Goal: Task Accomplishment & Management: Use online tool/utility

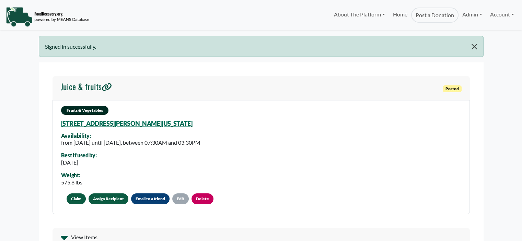
select select "Language Translate Widget"
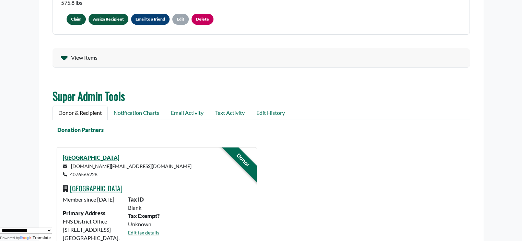
scroll to position [173, 0]
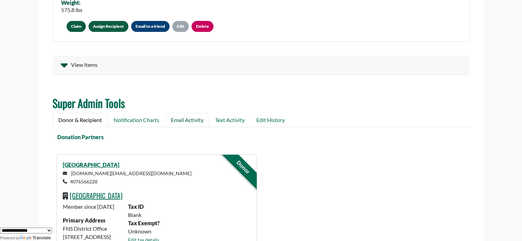
click at [181, 119] on link "Email Activity" at bounding box center [187, 120] width 44 height 14
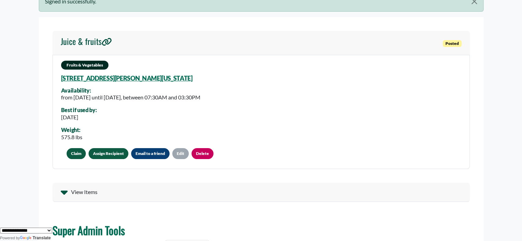
scroll to position [80, 0]
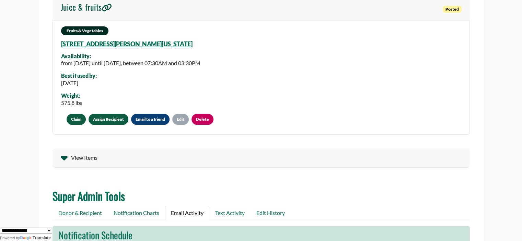
click at [63, 155] on icon at bounding box center [64, 157] width 7 height 11
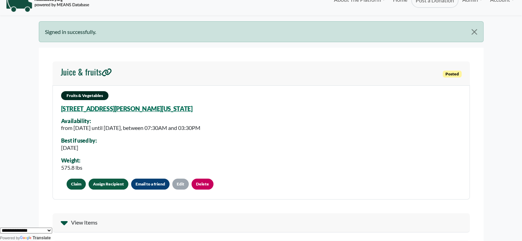
scroll to position [0, 0]
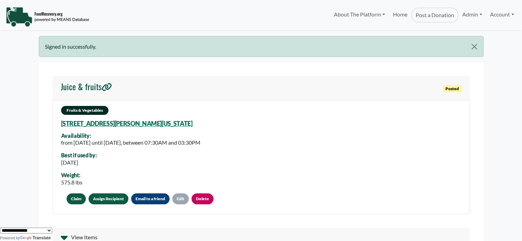
click at [97, 199] on link "Assign Recipient" at bounding box center [109, 199] width 40 height 11
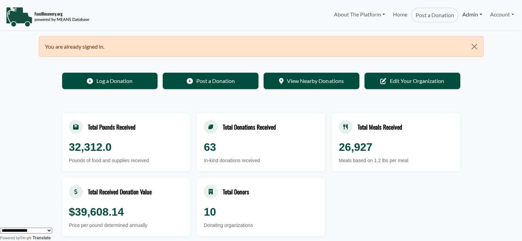
click at [467, 18] on link "Admin" at bounding box center [471, 15] width 27 height 14
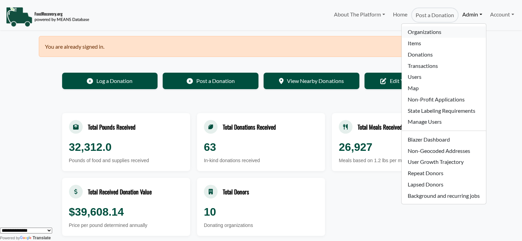
click at [445, 28] on link "Organizations" at bounding box center [443, 31] width 84 height 11
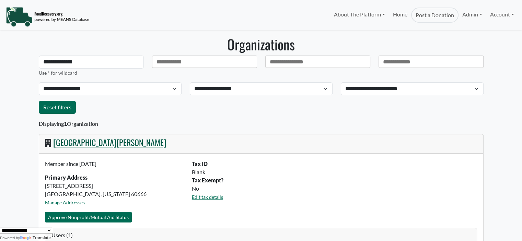
type input "**********"
click at [126, 142] on link "[GEOGRAPHIC_DATA][PERSON_NAME]" at bounding box center [109, 142] width 113 height 12
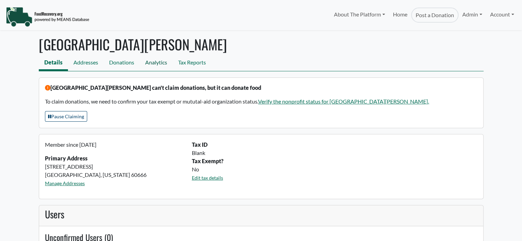
select select "Language Translate Widget"
click at [154, 64] on link "Analytics" at bounding box center [156, 63] width 33 height 15
click at [471, 16] on link "Admin" at bounding box center [471, 15] width 27 height 14
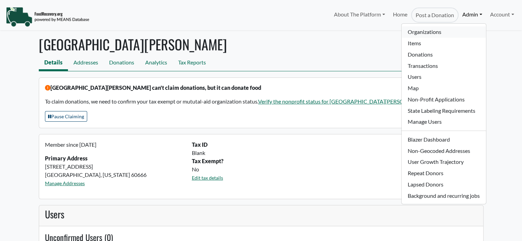
click at [434, 30] on link "Organizations" at bounding box center [443, 31] width 84 height 11
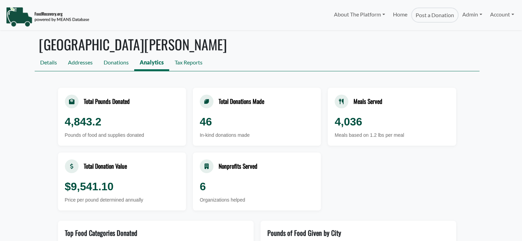
select select "Language Translate Widget"
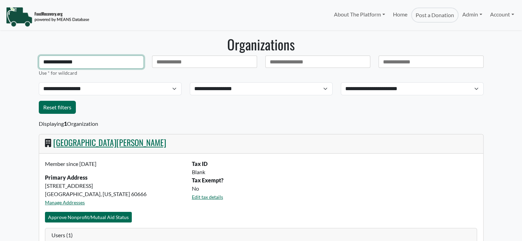
select select "Language Translate Widget"
drag, startPoint x: 85, startPoint y: 66, endPoint x: 27, endPoint y: 64, distance: 57.7
click at [37, 64] on div "**********" at bounding box center [91, 66] width 113 height 21
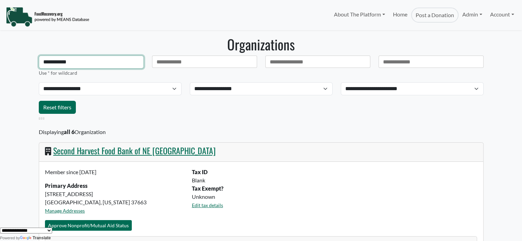
type input "**********"
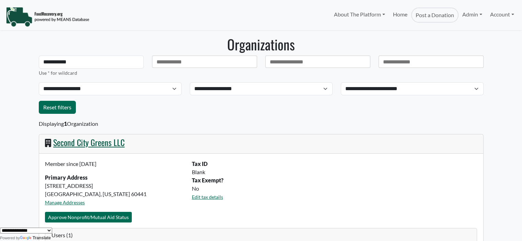
click at [94, 138] on link "Second City Greens LLC" at bounding box center [88, 142] width 71 height 12
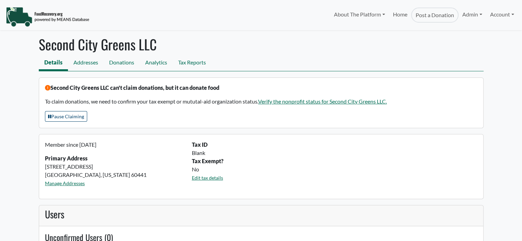
select select "Language Translate Widget"
click at [155, 64] on link "Analytics" at bounding box center [156, 63] width 33 height 15
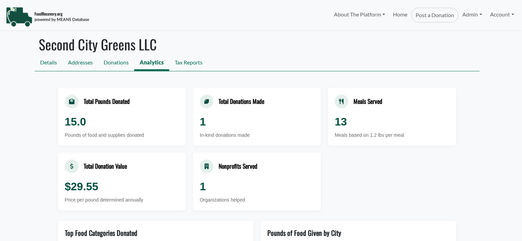
select select "Language Translate Widget"
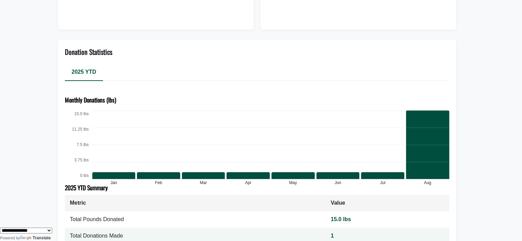
scroll to position [317, 0]
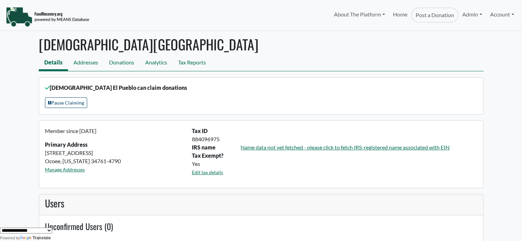
drag, startPoint x: 521, startPoint y: 26, endPoint x: 521, endPoint y: 36, distance: 10.0
click at [522, 36] on html "About The Platform How It Works FAQs Documentation Home Post a Donation Admin O…" at bounding box center [261, 120] width 522 height 241
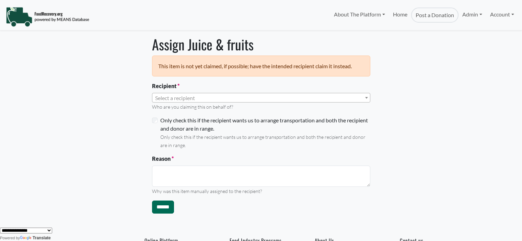
click at [187, 98] on span "Select a recipient" at bounding box center [175, 98] width 40 height 7
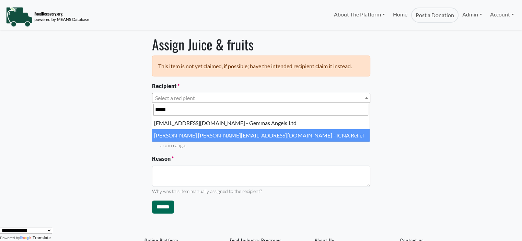
type input "*****"
select select "****"
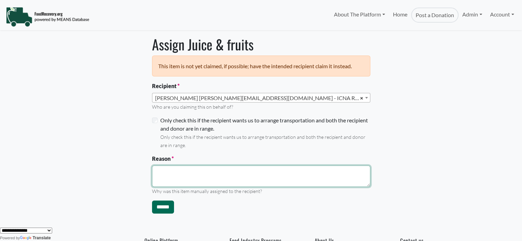
click at [162, 177] on textarea "Reason" at bounding box center [261, 176] width 218 height 21
type textarea "**********"
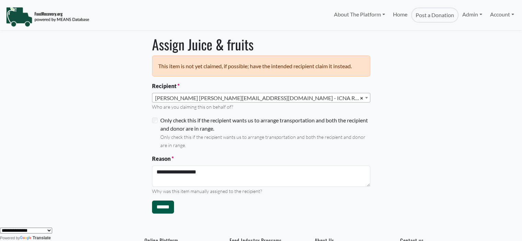
click at [168, 206] on input "******" at bounding box center [163, 207] width 22 height 13
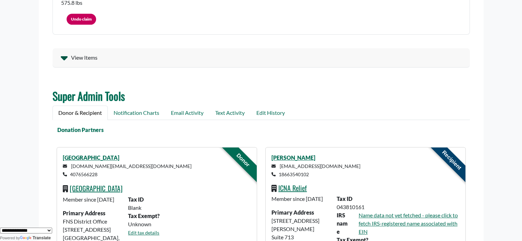
scroll to position [184, 0]
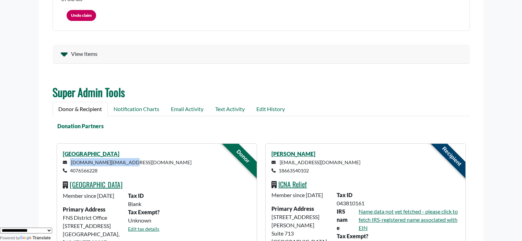
drag, startPoint x: 135, startPoint y: 163, endPoint x: 66, endPoint y: 163, distance: 68.6
click at [66, 163] on p "[DOMAIN_NAME][EMAIL_ADDRESS][DOMAIN_NAME] 4076566228" at bounding box center [157, 166] width 188 height 16
copy small "[DOMAIN_NAME][EMAIL_ADDRESS][DOMAIN_NAME]"
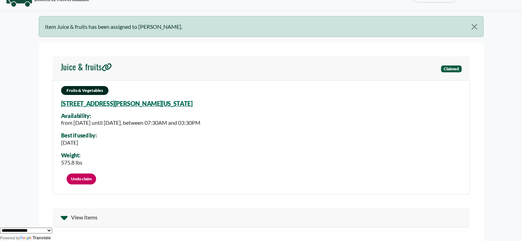
scroll to position [14, 0]
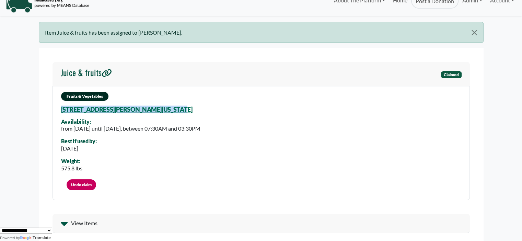
drag, startPoint x: 185, startPoint y: 107, endPoint x: 167, endPoint y: 111, distance: 17.9
click at [167, 111] on div "Fruits & Vegetables [STREET_ADDRESS][US_STATE] Availability: from [DATE] until …" at bounding box center [261, 143] width 417 height 114
copy div "[STREET_ADDRESS][PERSON_NAME][US_STATE]"
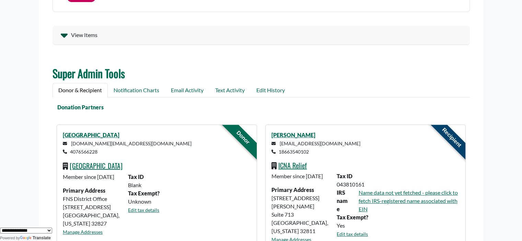
scroll to position [215, 0]
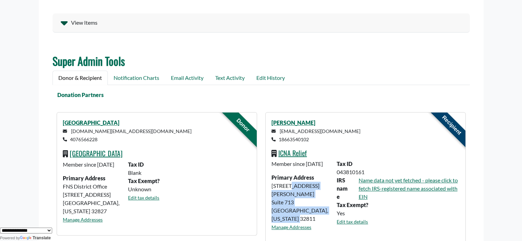
drag, startPoint x: 323, startPoint y: 211, endPoint x: 263, endPoint y: 196, distance: 61.2
click at [263, 196] on div "Recipient [PERSON_NAME] [EMAIL_ADDRESS][DOMAIN_NAME] 18663540102 ICNA Relief Me…" at bounding box center [365, 177] width 209 height 131
copy div "[STREET_ADDRESS][PERSON_NAME][US_STATE]"
